Goal: Task Accomplishment & Management: Use online tool/utility

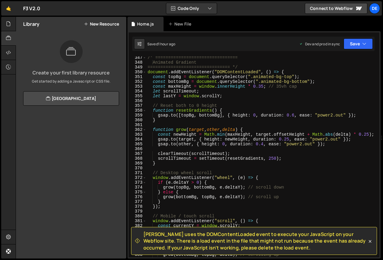
scroll to position [1674, 0]
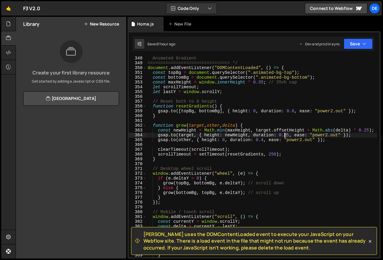
click at [286, 136] on div "Animated Gradient ================================ */ document . addEventListen…" at bounding box center [261, 161] width 231 height 211
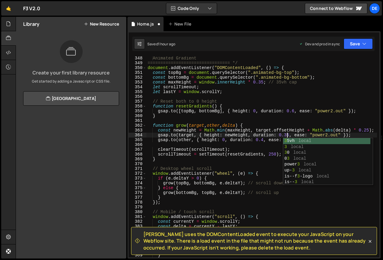
click at [368, 131] on div "Animated Gradient ================================ */ document . addEventListen…" at bounding box center [261, 161] width 231 height 211
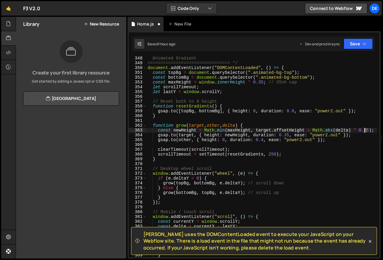
click at [365, 131] on div "Animated Gradient ================================ */ document . addEventListen…" at bounding box center [261, 161] width 231 height 211
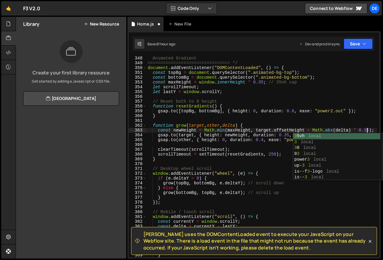
scroll to position [0, 15]
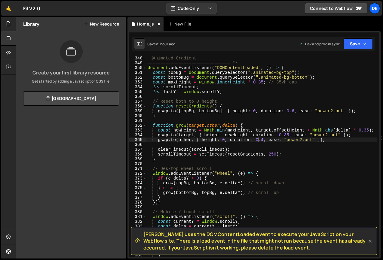
click at [260, 138] on div "Animated Gradient ================================ */ document . addEventListen…" at bounding box center [261, 161] width 231 height 211
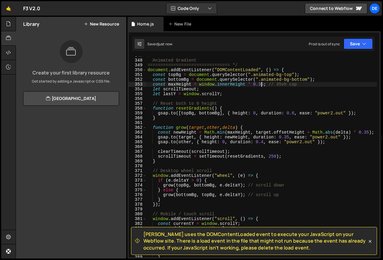
scroll to position [1672, 0]
click at [259, 84] on div "/* ================================ Animated Gradient =========================…" at bounding box center [261, 159] width 231 height 211
click at [281, 80] on div "/* ================================ Animated Gradient =========================…" at bounding box center [261, 159] width 231 height 211
click at [259, 85] on div "/* ================================ Animated Gradient =========================…" at bounding box center [261, 159] width 231 height 211
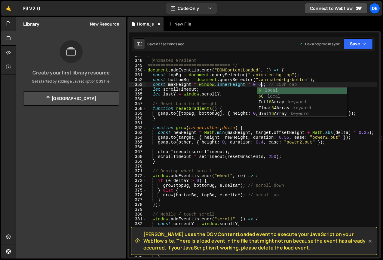
click at [277, 81] on div "/* ================================ Animated Gradient =========================…" at bounding box center [261, 159] width 231 height 211
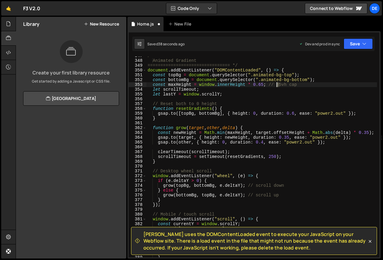
click at [277, 85] on div "/* ================================ Animated Gradient =========================…" at bounding box center [261, 159] width 231 height 211
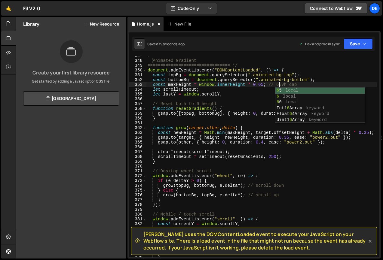
scroll to position [0, 9]
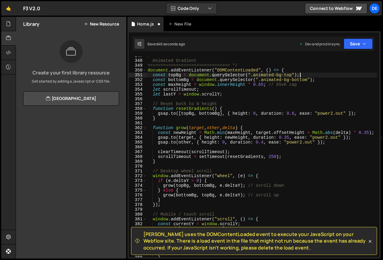
click at [310, 75] on div "/* ================================ Animated Gradient =========================…" at bounding box center [261, 159] width 231 height 211
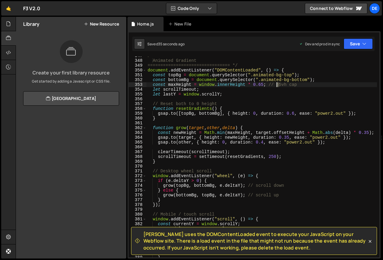
click at [277, 87] on div "/* ================================ Animated Gradient =========================…" at bounding box center [261, 159] width 231 height 211
click at [277, 85] on div "/* ================================ Animated Gradient =========================…" at bounding box center [261, 159] width 231 height 211
click at [305, 77] on div "/* ================================ Animated Gradient =========================…" at bounding box center [261, 159] width 231 height 211
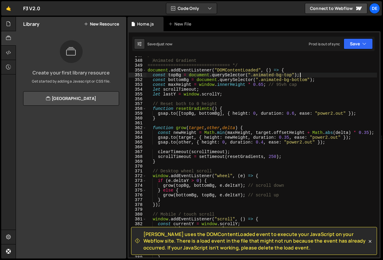
type textarea "const topBg = document.querySelector(".animated-bg-top");"
